Goal: Information Seeking & Learning: Learn about a topic

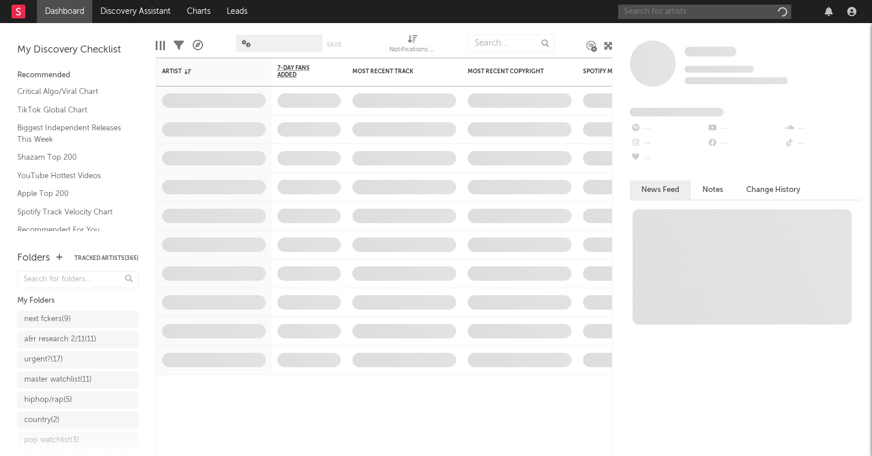
click at [654, 14] on input "text" at bounding box center [705, 12] width 173 height 14
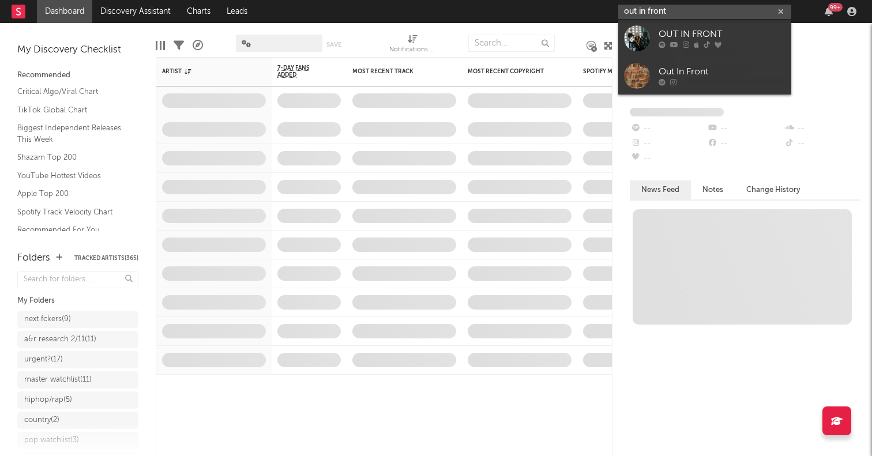
click at [699, 11] on input "out in front" at bounding box center [705, 12] width 173 height 14
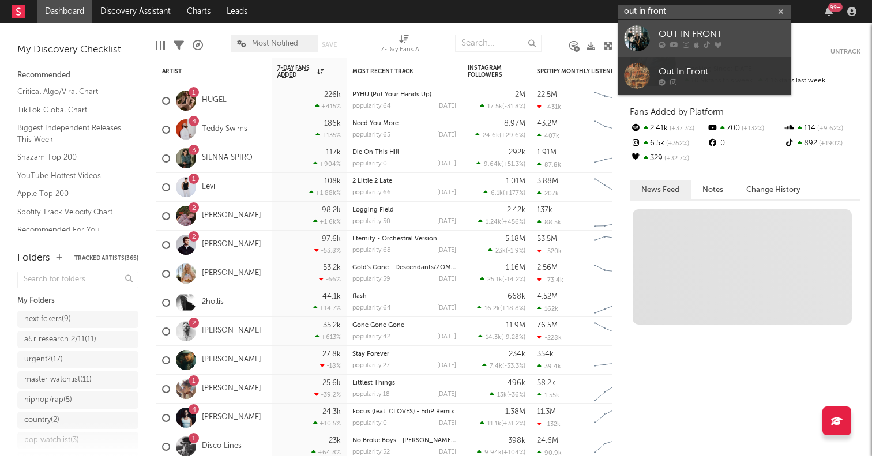
type input "out in front"
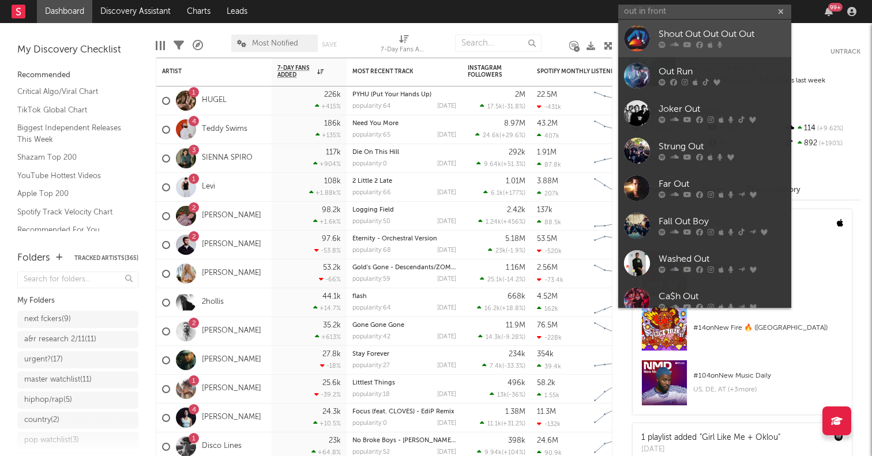
click at [647, 39] on div at bounding box center [637, 38] width 26 height 26
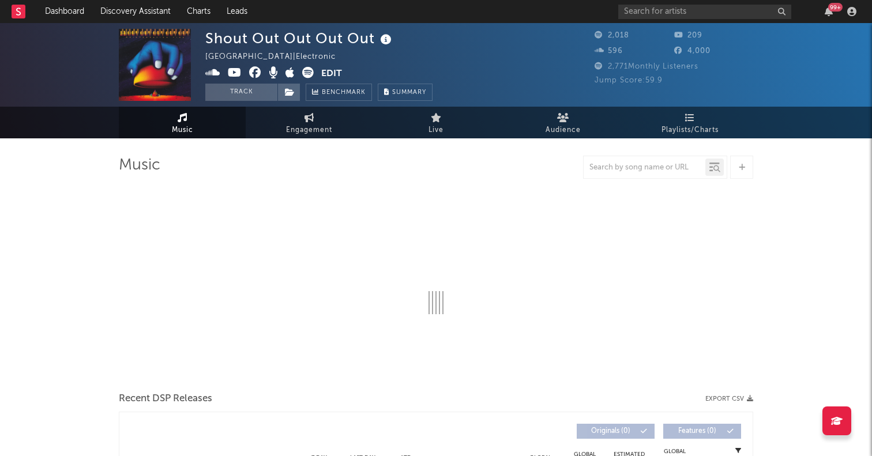
select select "1w"
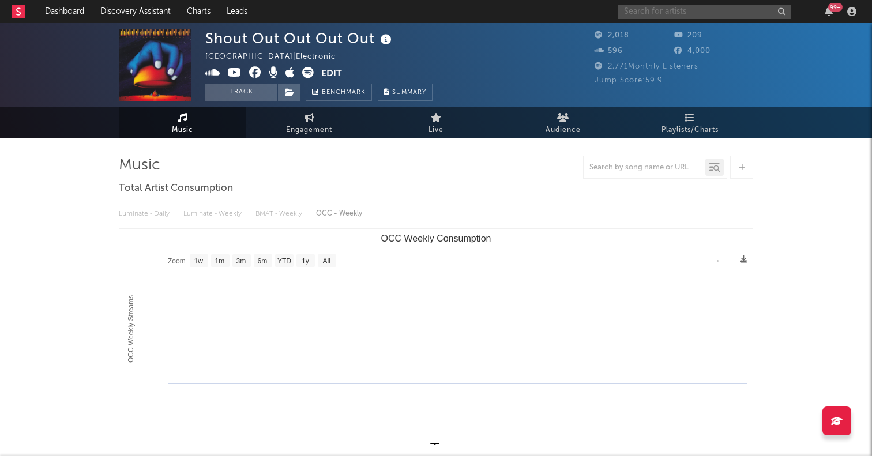
click at [654, 8] on input "text" at bounding box center [705, 12] width 173 height 14
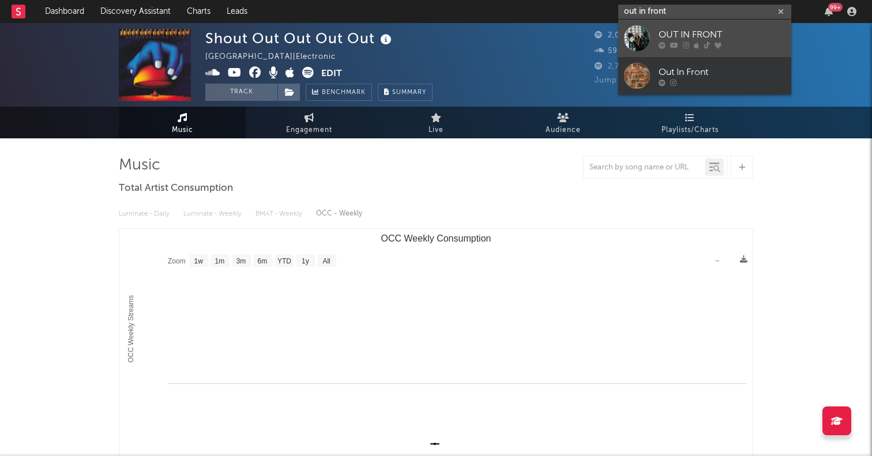
type input "out in front"
click at [631, 32] on div at bounding box center [637, 38] width 26 height 26
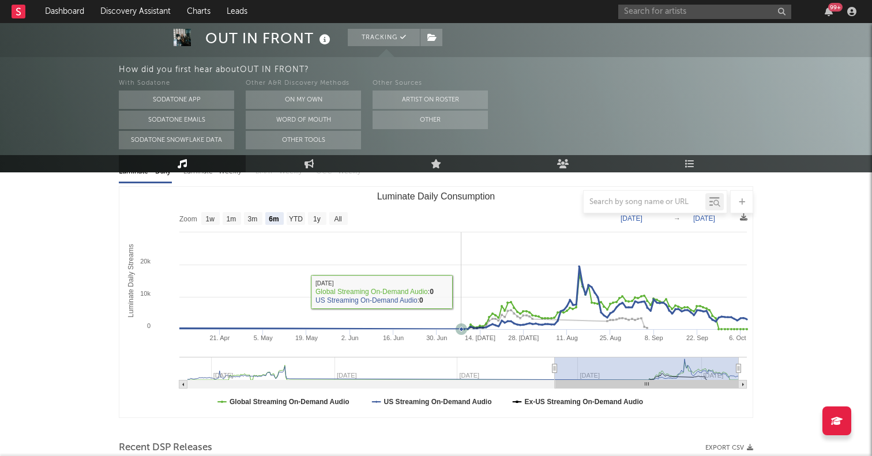
scroll to position [137, 0]
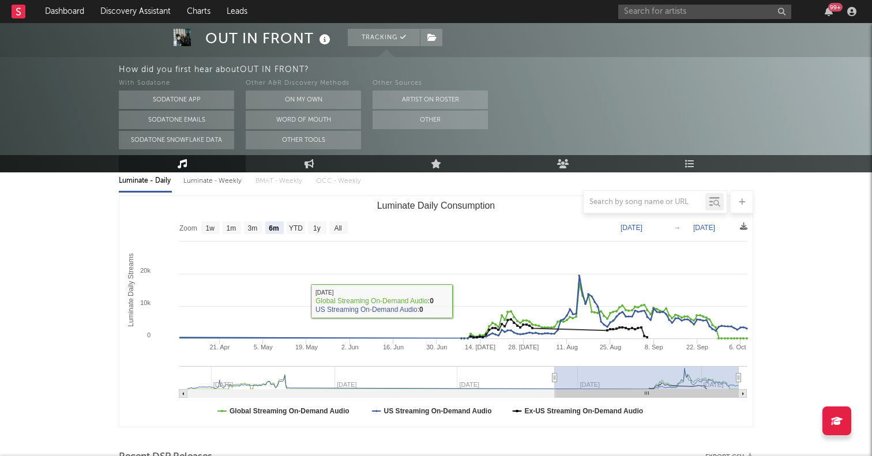
click at [336, 230] on text "All" at bounding box center [338, 228] width 8 height 8
select select "All"
type input "[DATE]"
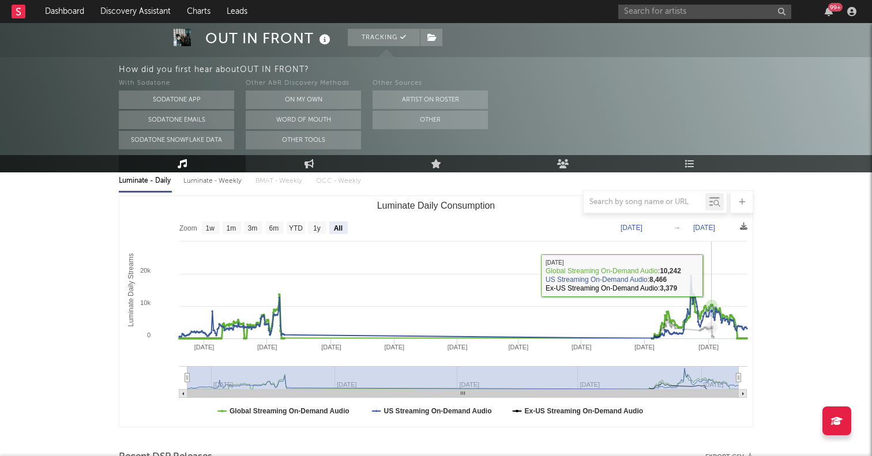
scroll to position [446, 0]
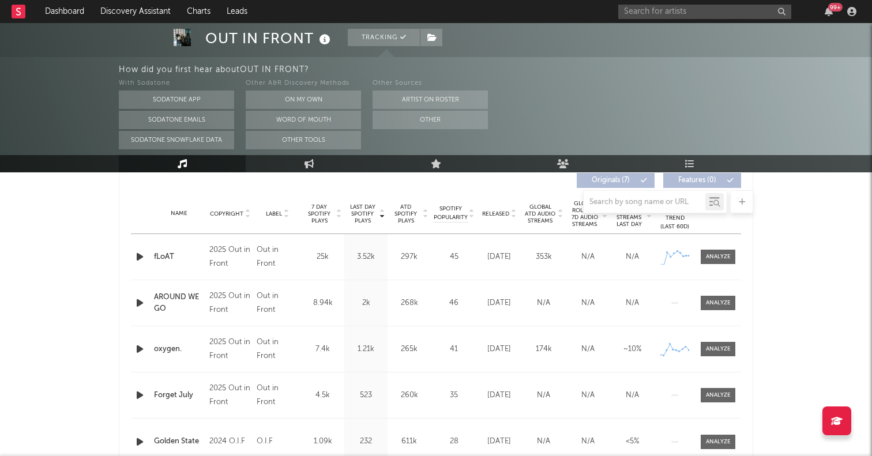
click at [139, 254] on icon "button" at bounding box center [140, 257] width 12 height 14
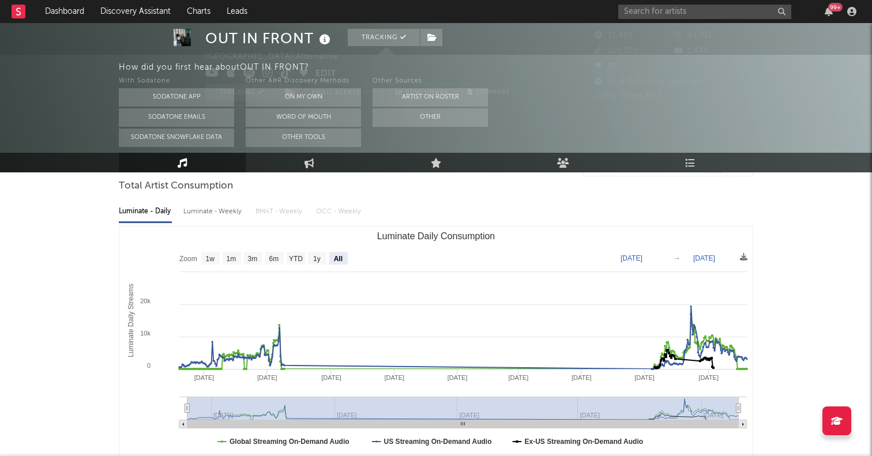
scroll to position [0, 0]
